Goal: Task Accomplishment & Management: Use online tool/utility

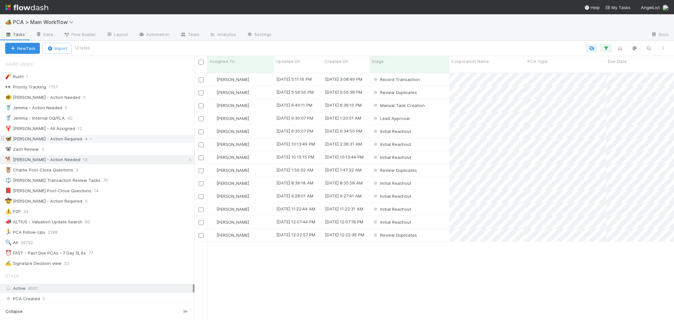
scroll to position [252, 479]
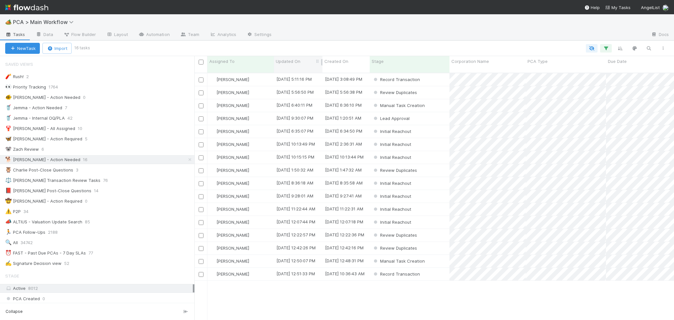
click at [293, 58] on span "Updated On" at bounding box center [288, 61] width 25 height 6
click at [307, 72] on div "Sort Oldest → Newest" at bounding box center [313, 74] width 74 height 10
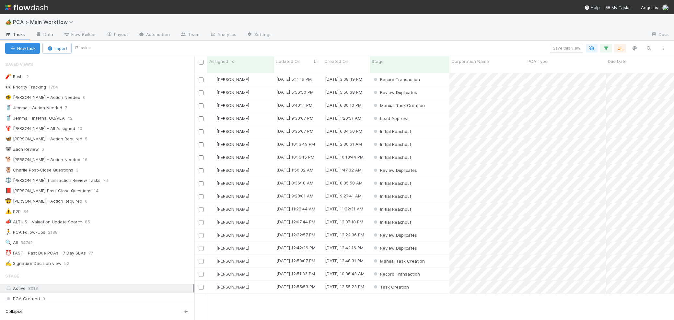
scroll to position [252, 479]
click at [428, 86] on div "Review Duplicates" at bounding box center [410, 92] width 80 height 13
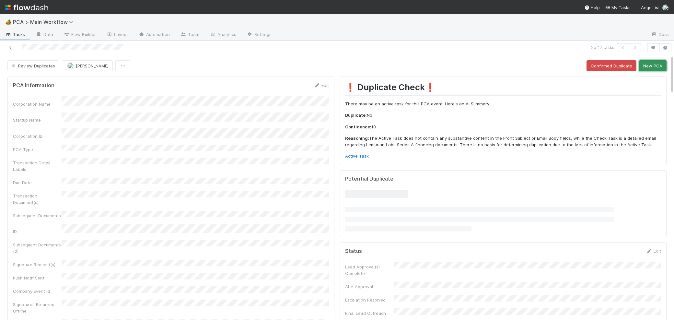
drag, startPoint x: 644, startPoint y: 67, endPoint x: 565, endPoint y: 69, distance: 79.4
click at [644, 67] on button "New PCA" at bounding box center [653, 65] width 28 height 11
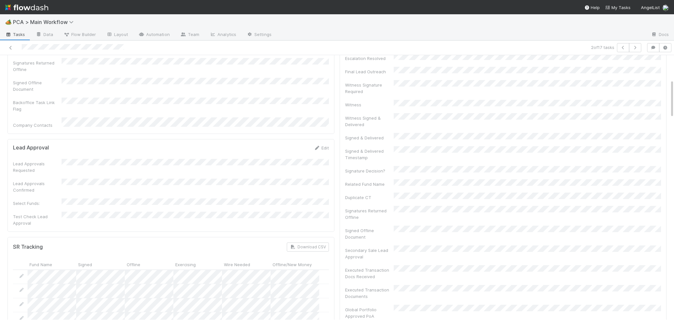
scroll to position [440, 0]
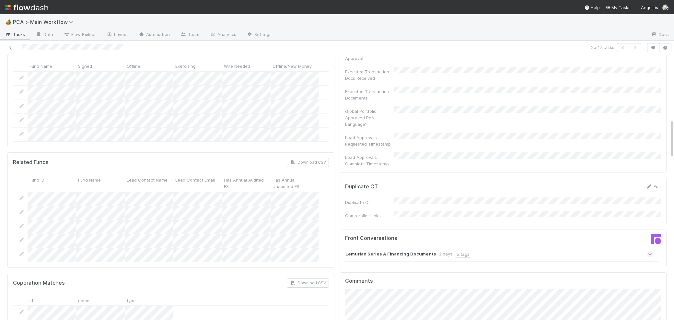
click at [401, 247] on div "Lemurian Series A Financing Documents 3 days 5 tags" at bounding box center [499, 254] width 308 height 15
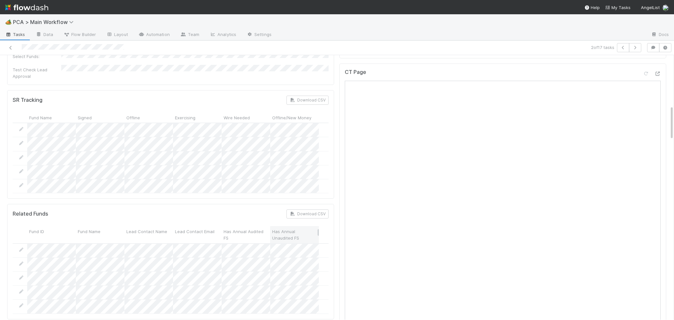
scroll to position [670, 0]
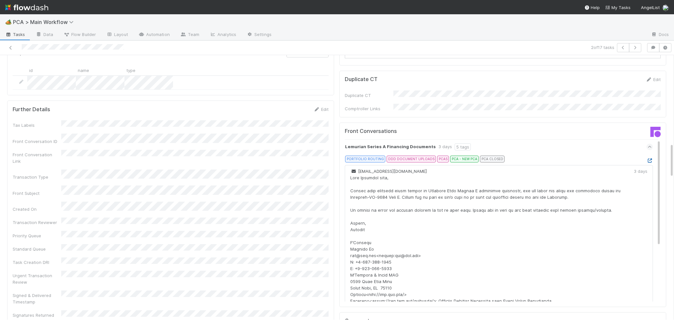
click at [649, 158] on icon at bounding box center [649, 160] width 6 height 4
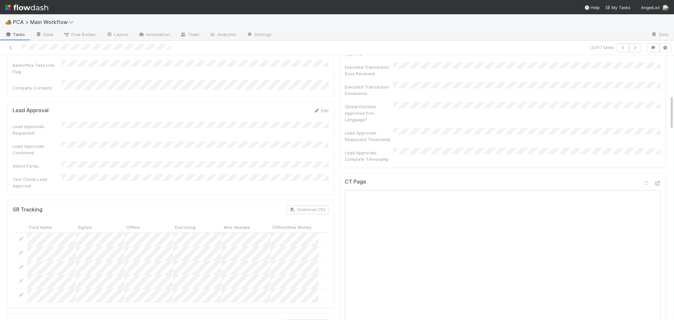
scroll to position [274, 0]
click at [657, 185] on icon at bounding box center [657, 187] width 6 height 4
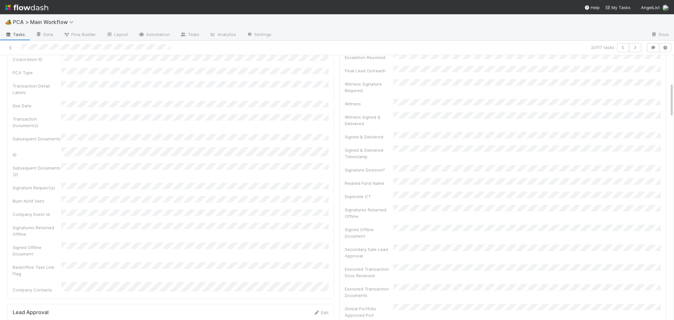
scroll to position [0, 0]
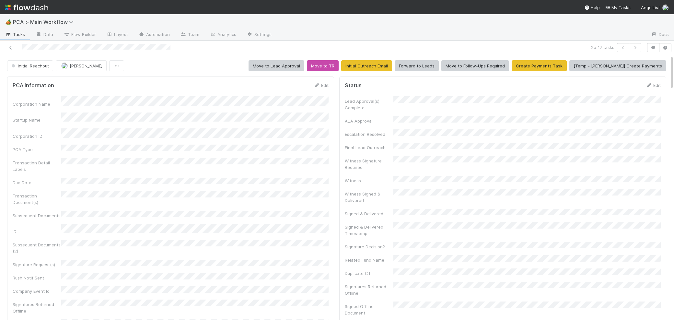
click at [290, 106] on div "Corporation Name Startup Name Corporation ID PCA Type Transaction Detail Labels…" at bounding box center [171, 232] width 316 height 273
click at [315, 86] on icon at bounding box center [316, 85] width 6 height 4
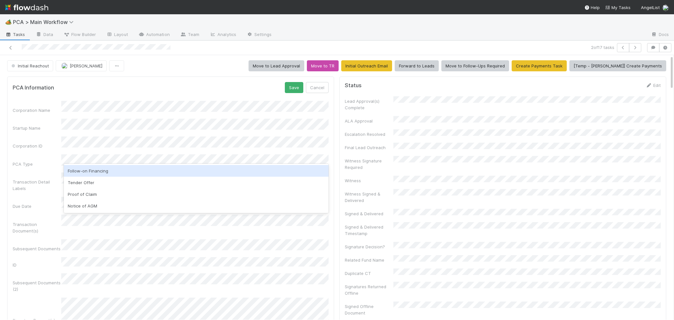
click at [132, 174] on div "Follow-on Financing" at bounding box center [196, 171] width 265 height 12
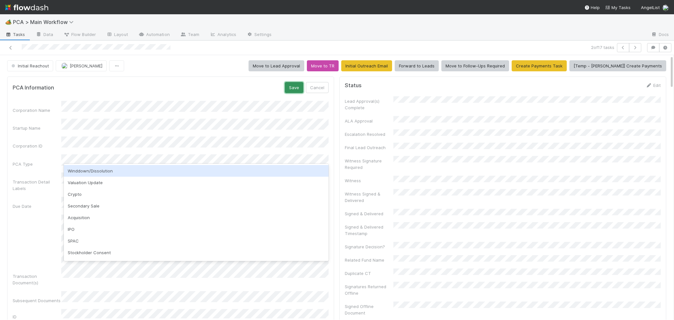
click at [298, 86] on button "Save" at bounding box center [294, 87] width 18 height 11
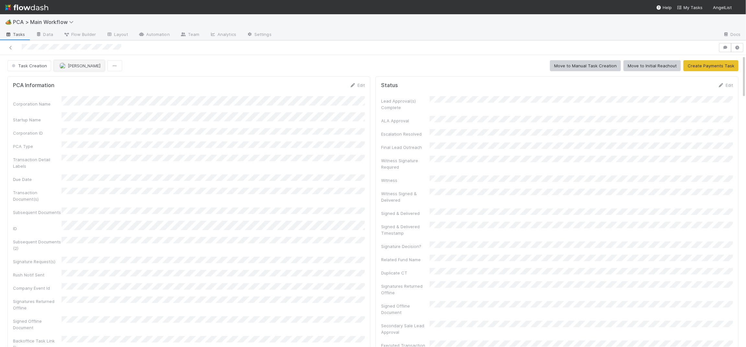
click at [90, 66] on span "[PERSON_NAME]" at bounding box center [84, 65] width 33 height 5
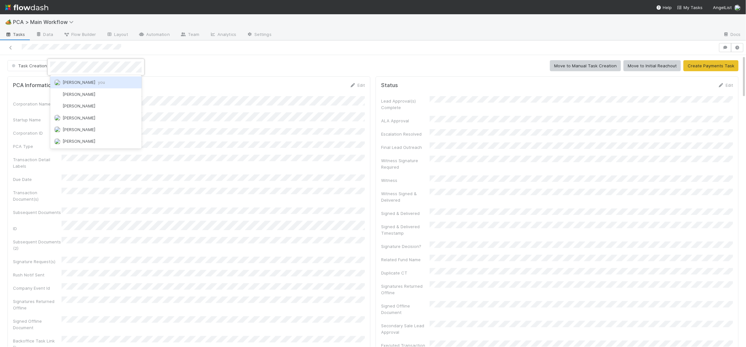
click at [98, 82] on span "you" at bounding box center [101, 82] width 7 height 5
